Goal: Transaction & Acquisition: Purchase product/service

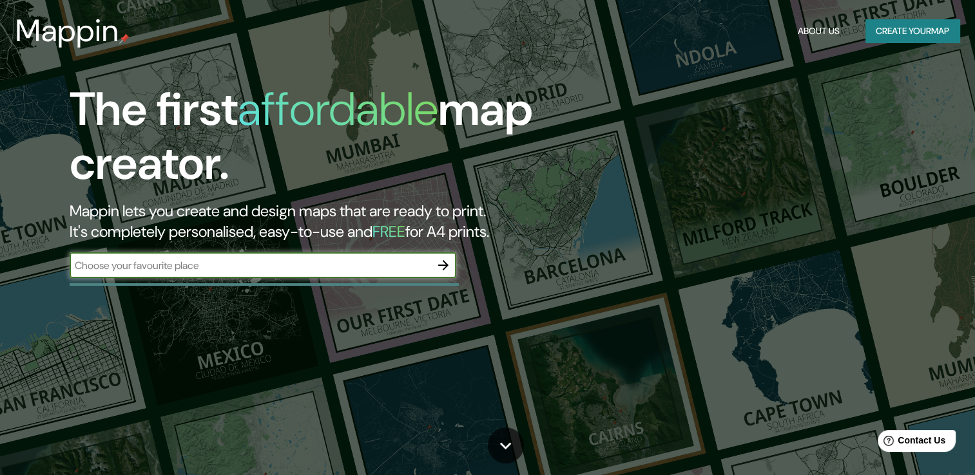
click at [397, 271] on input "text" at bounding box center [250, 265] width 361 height 15
type input "[GEOGRAPHIC_DATA]"
click at [438, 264] on icon "button" at bounding box center [443, 265] width 15 height 15
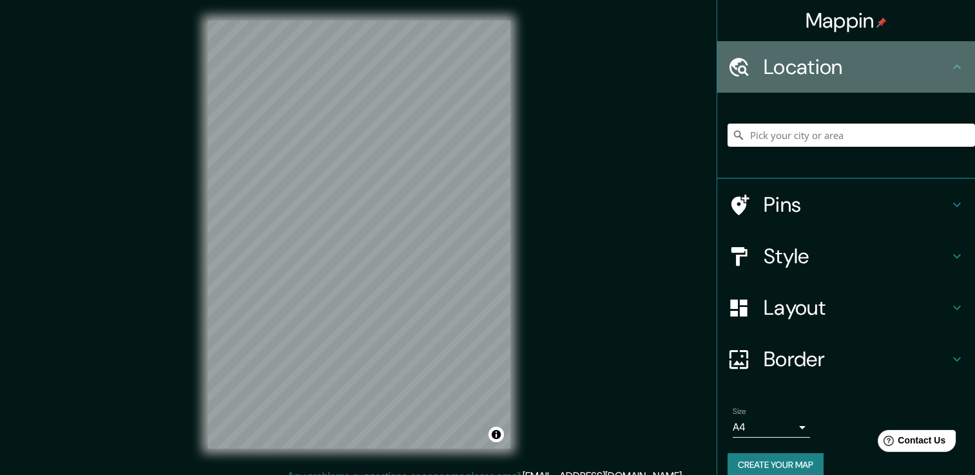
click at [919, 71] on h4 "Location" at bounding box center [856, 67] width 186 height 26
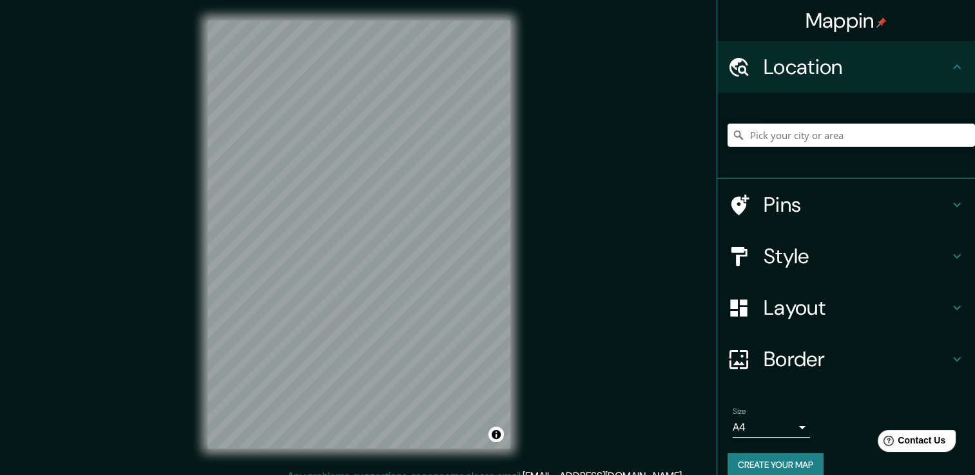
click at [898, 137] on input "Pick your city or area" at bounding box center [850, 135] width 247 height 23
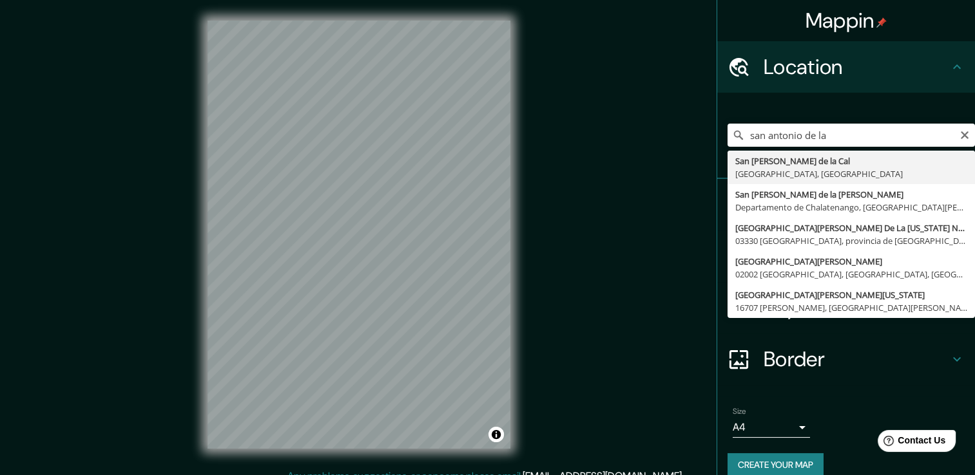
type input "[GEOGRAPHIC_DATA][PERSON_NAME], [GEOGRAPHIC_DATA], [GEOGRAPHIC_DATA]"
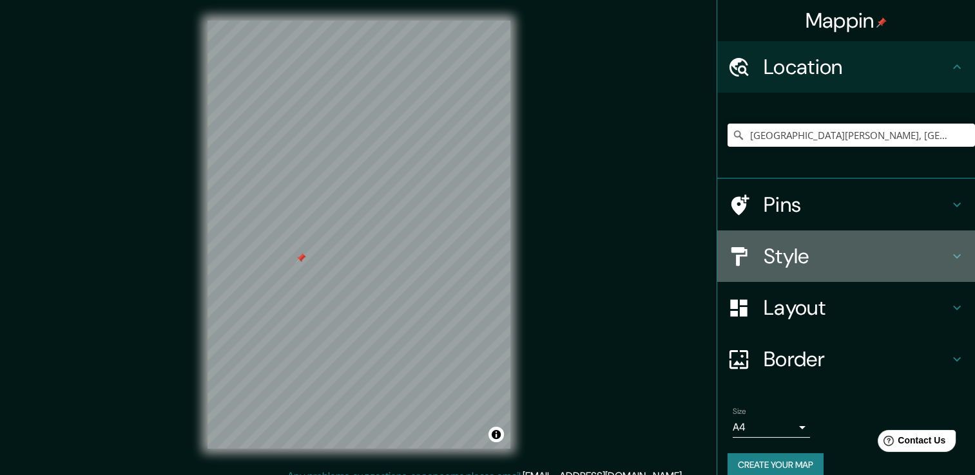
click at [952, 264] on div "Style" at bounding box center [846, 257] width 258 height 52
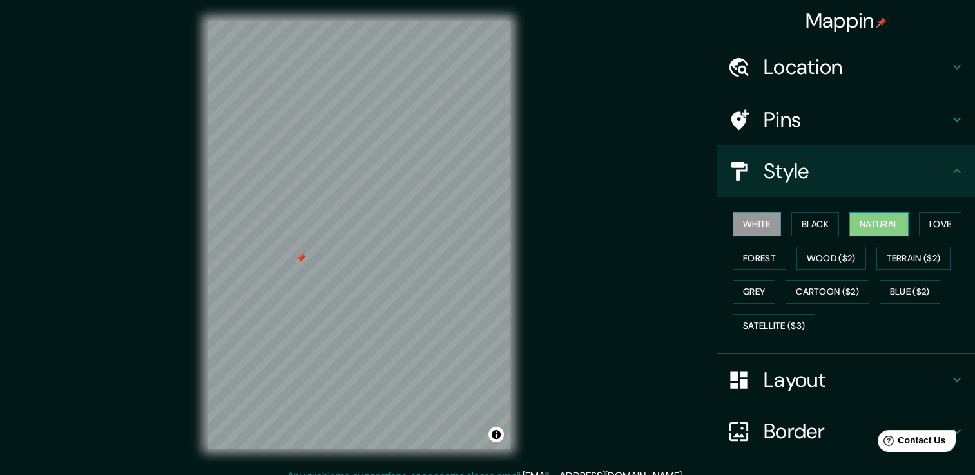
click at [881, 222] on button "Natural" at bounding box center [878, 225] width 59 height 24
click at [925, 228] on button "Love" at bounding box center [940, 225] width 43 height 24
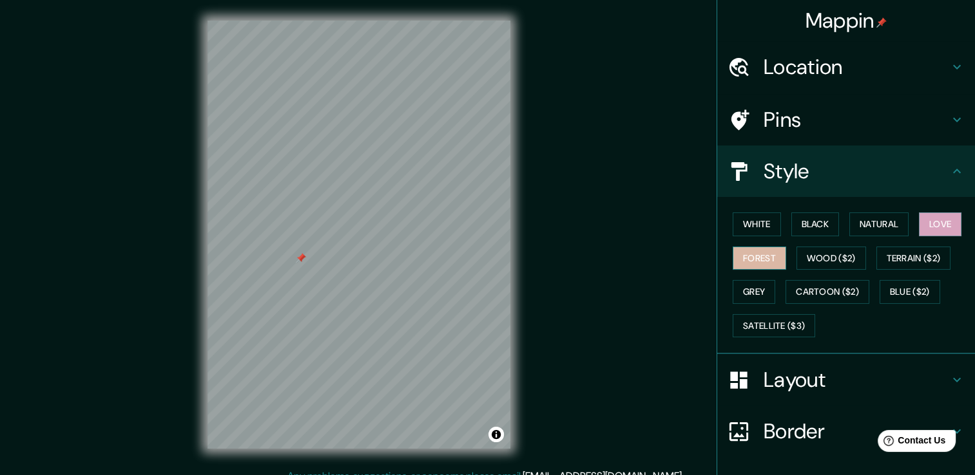
click at [760, 254] on button "Forest" at bounding box center [759, 259] width 53 height 24
click at [810, 216] on button "Black" at bounding box center [815, 225] width 48 height 24
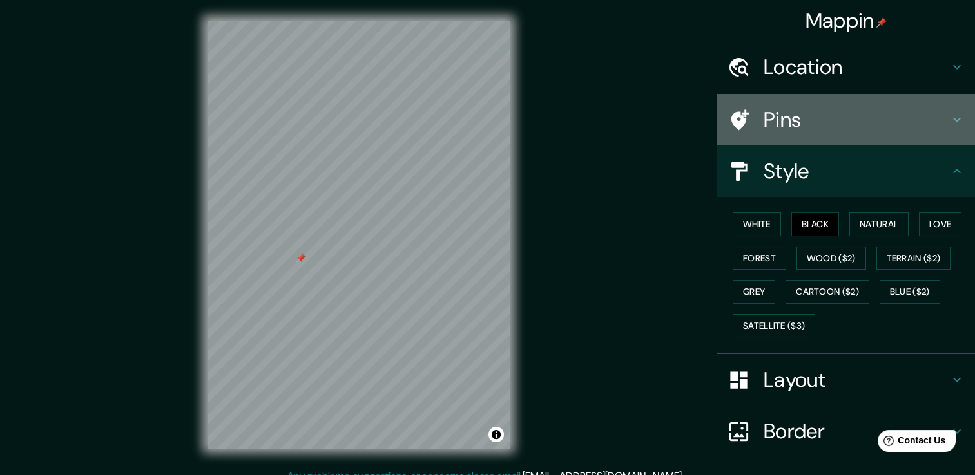
click at [949, 113] on icon at bounding box center [956, 119] width 15 height 15
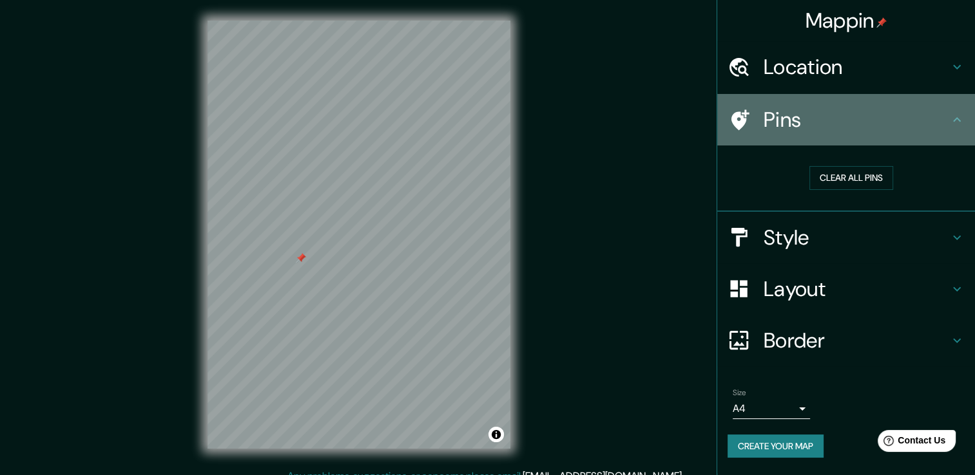
click at [951, 113] on icon at bounding box center [956, 119] width 15 height 15
click at [956, 115] on icon at bounding box center [956, 119] width 15 height 15
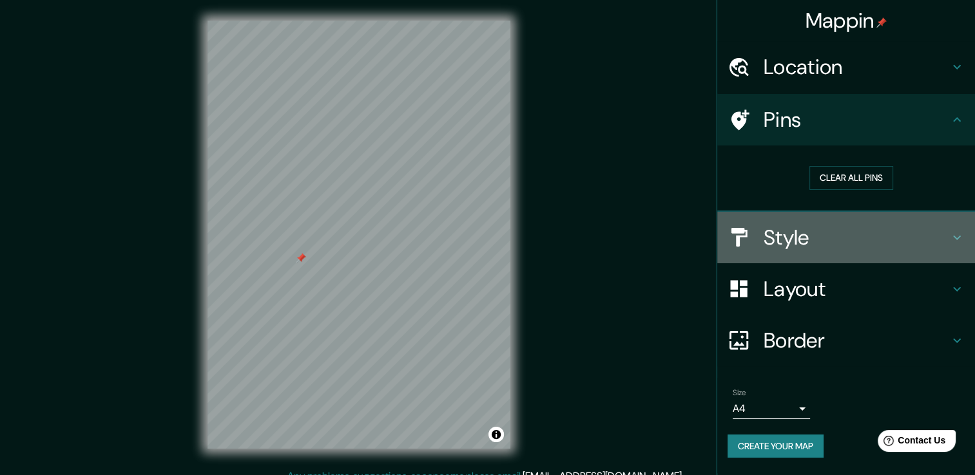
click at [956, 246] on div "Style" at bounding box center [846, 238] width 258 height 52
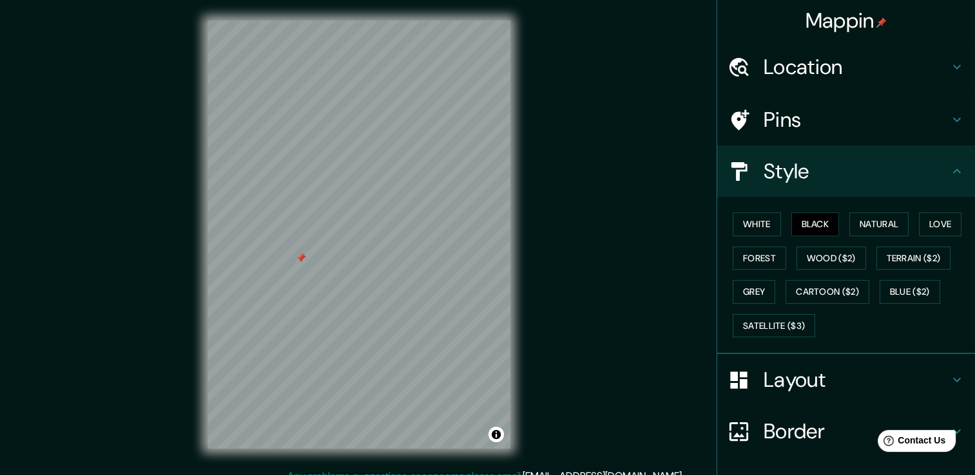
scroll to position [87, 0]
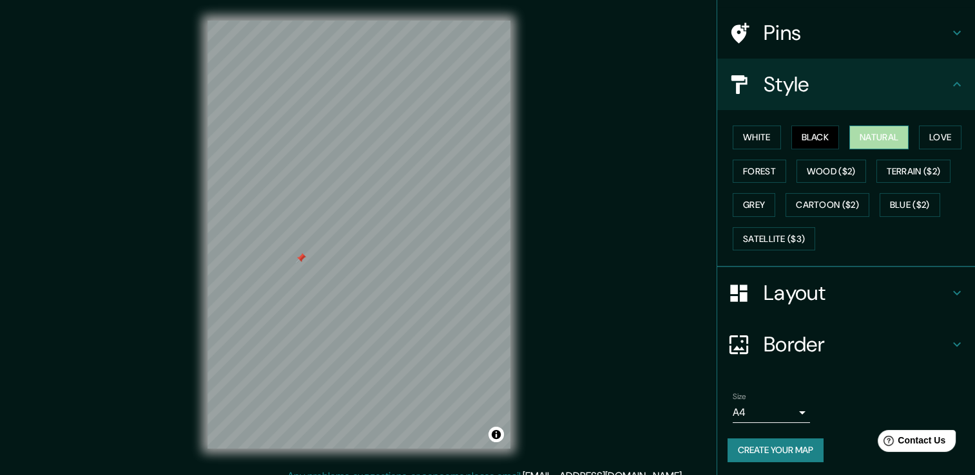
click at [879, 138] on button "Natural" at bounding box center [878, 138] width 59 height 24
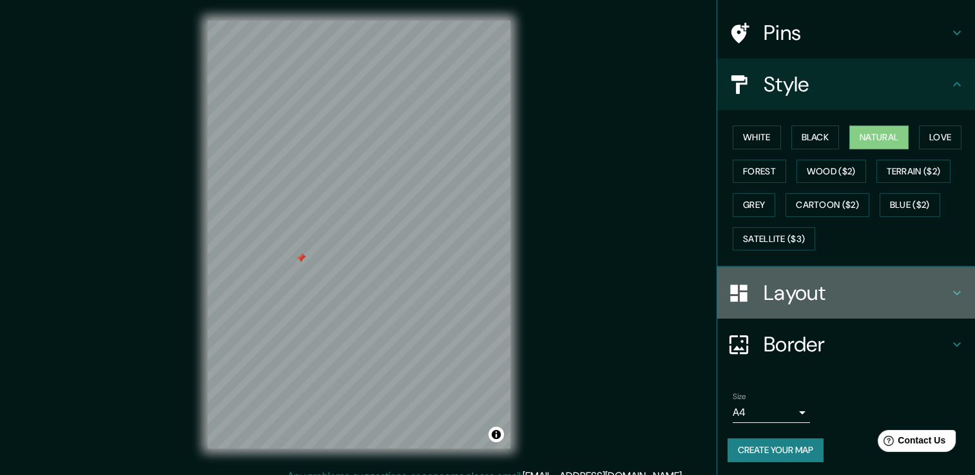
click at [952, 279] on div "Layout" at bounding box center [846, 293] width 258 height 52
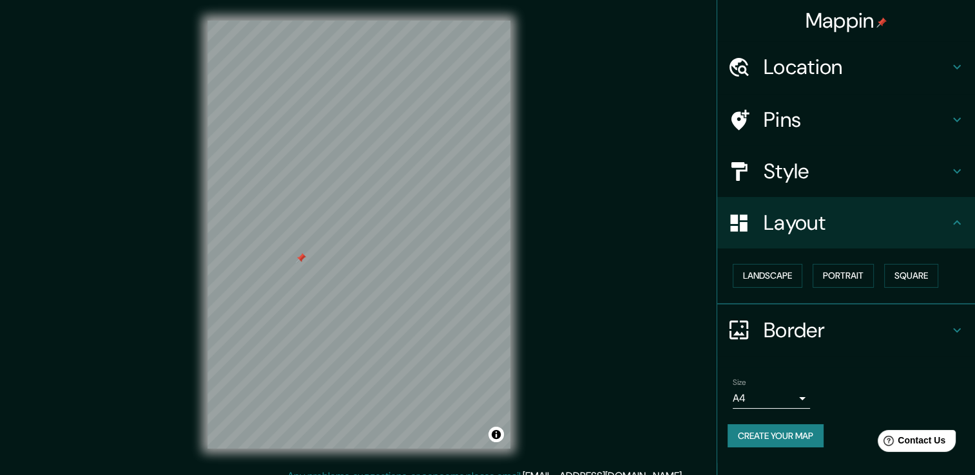
scroll to position [14, 0]
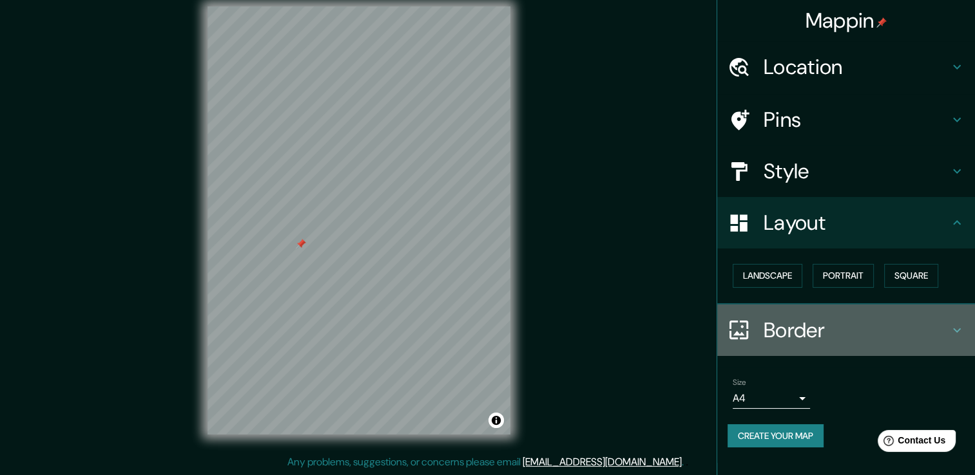
click at [961, 332] on icon at bounding box center [956, 330] width 15 height 15
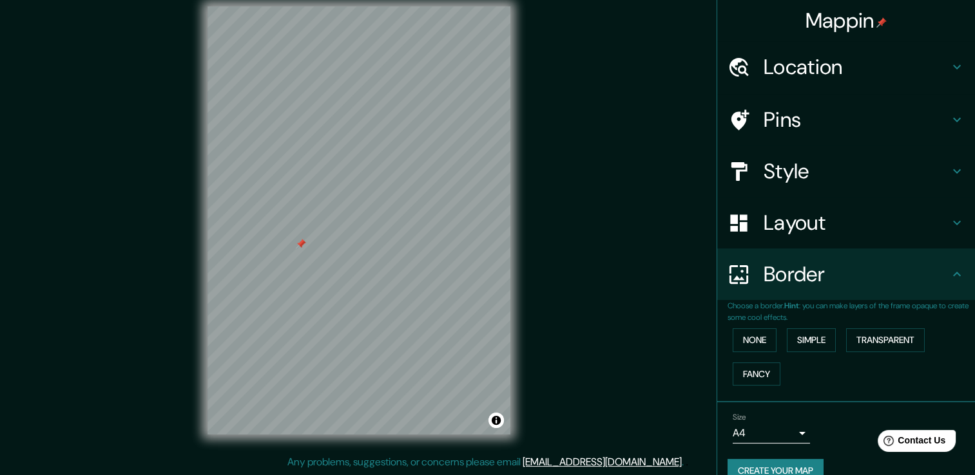
scroll to position [21, 0]
